Goal: Task Accomplishment & Management: Manage account settings

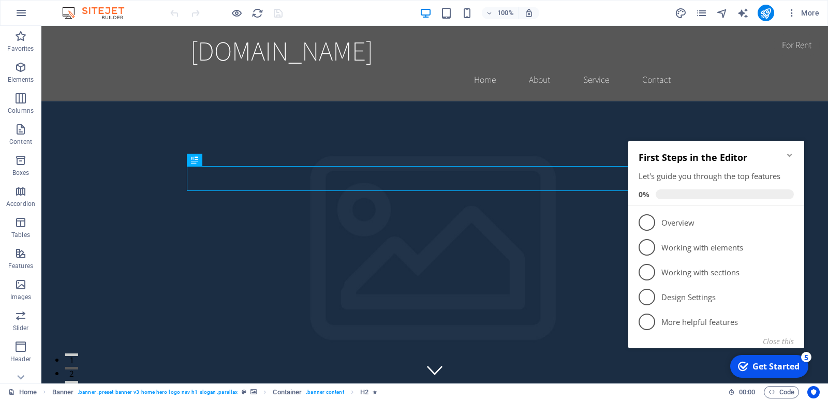
click at [789, 154] on icon "Minimize checklist" at bounding box center [790, 155] width 8 height 8
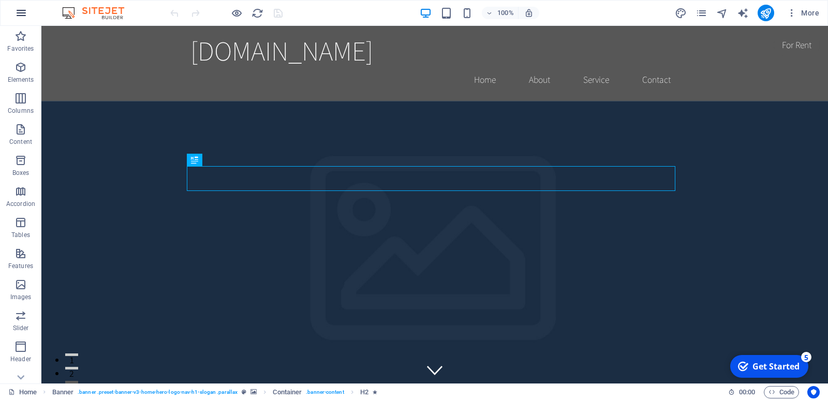
click at [20, 10] on icon "button" at bounding box center [21, 13] width 12 height 12
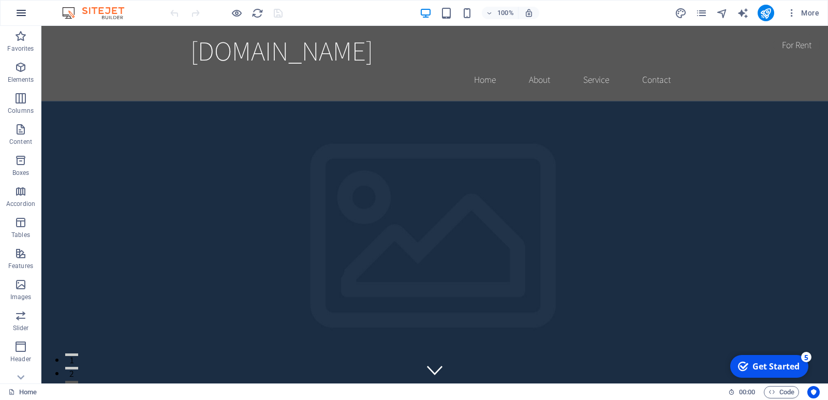
click at [19, 11] on icon "button" at bounding box center [21, 13] width 12 height 12
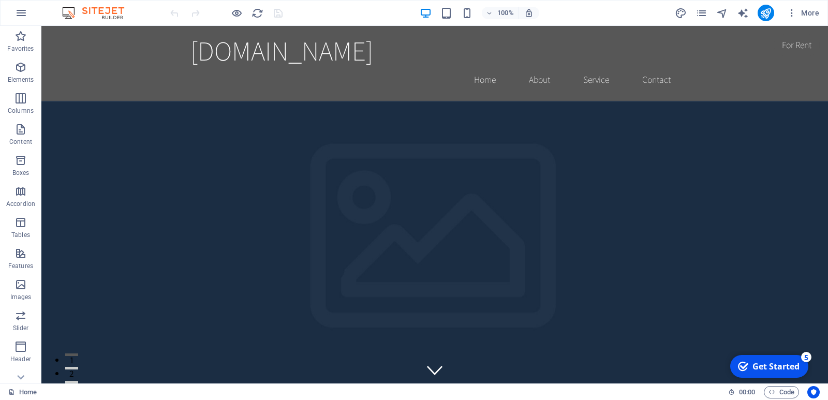
click at [12, 12] on button "button" at bounding box center [21, 13] width 25 height 25
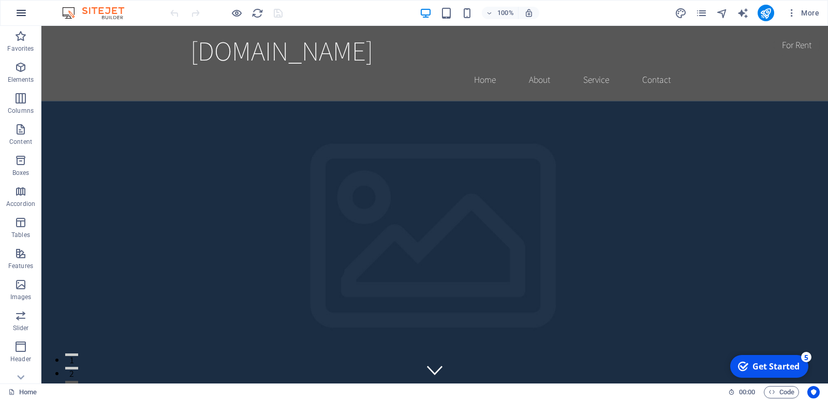
click at [23, 12] on icon "button" at bounding box center [21, 13] width 12 height 12
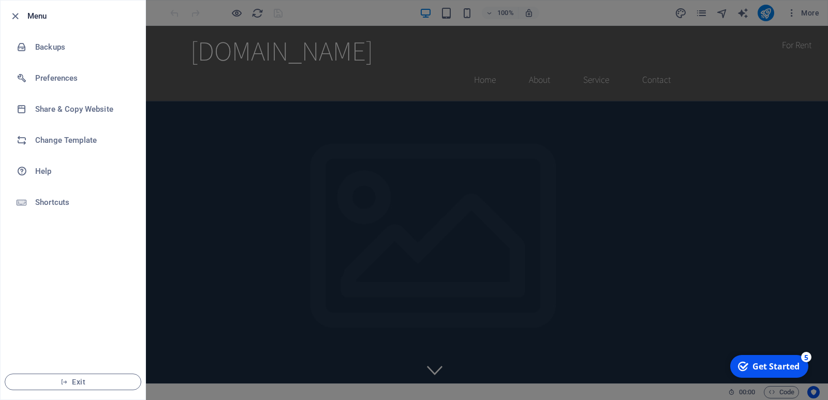
click at [359, 237] on div at bounding box center [414, 200] width 828 height 400
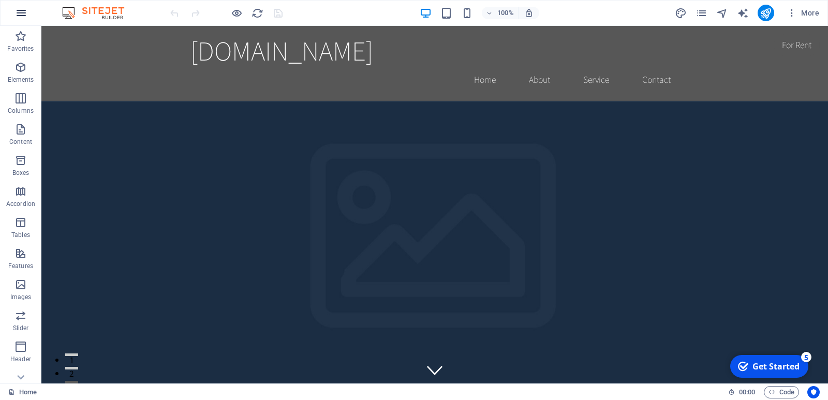
click at [24, 12] on icon "button" at bounding box center [21, 13] width 12 height 12
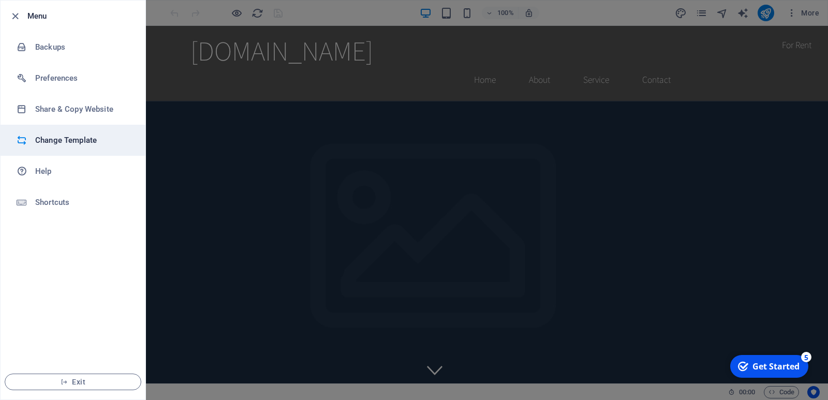
click at [72, 131] on li "Change Template" at bounding box center [73, 140] width 145 height 31
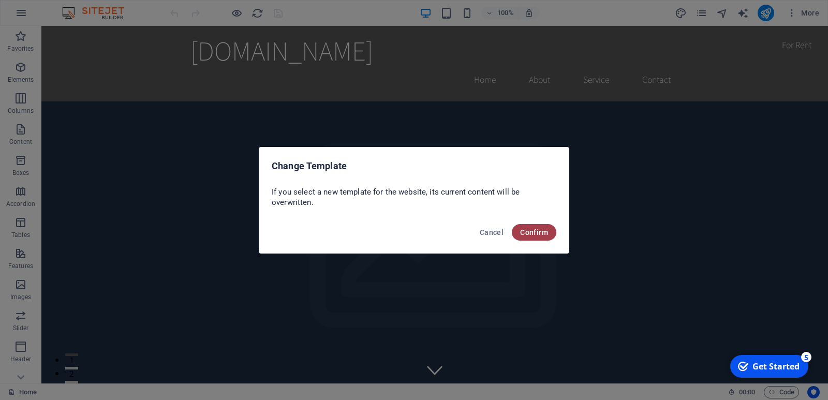
click at [528, 236] on span "Confirm" at bounding box center [534, 232] width 28 height 8
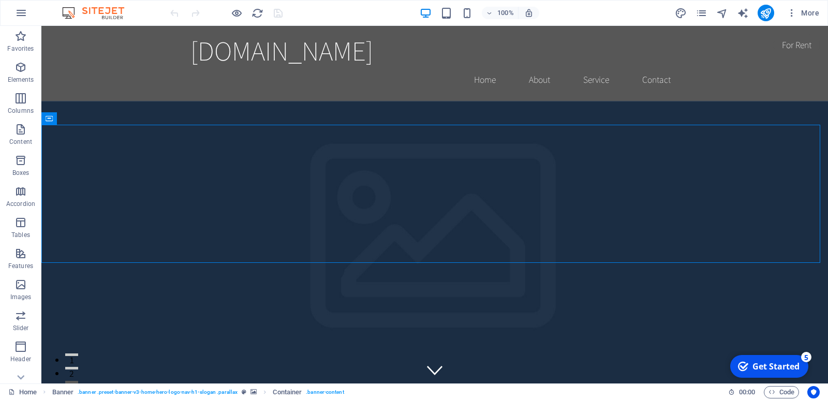
click at [768, 364] on div "Get Started" at bounding box center [776, 366] width 47 height 11
